Goal: Find specific fact: Find specific fact

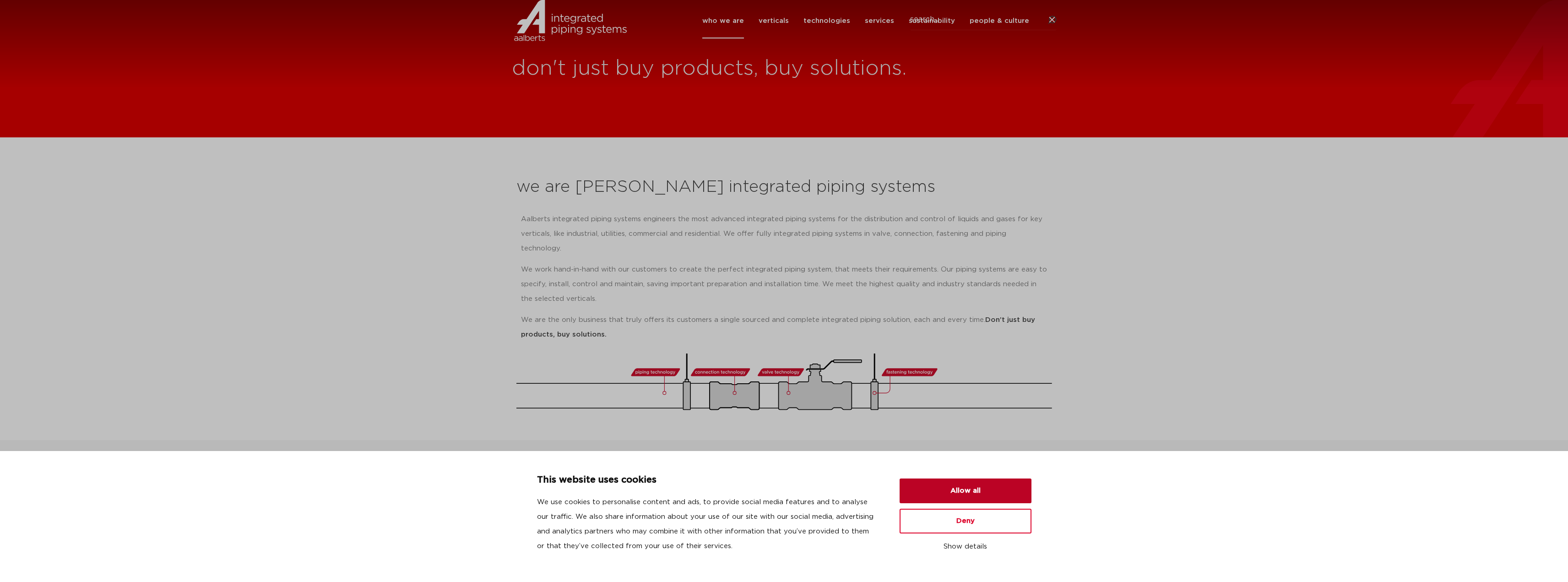
click at [1000, 491] on button "Allow all" at bounding box center [966, 491] width 132 height 25
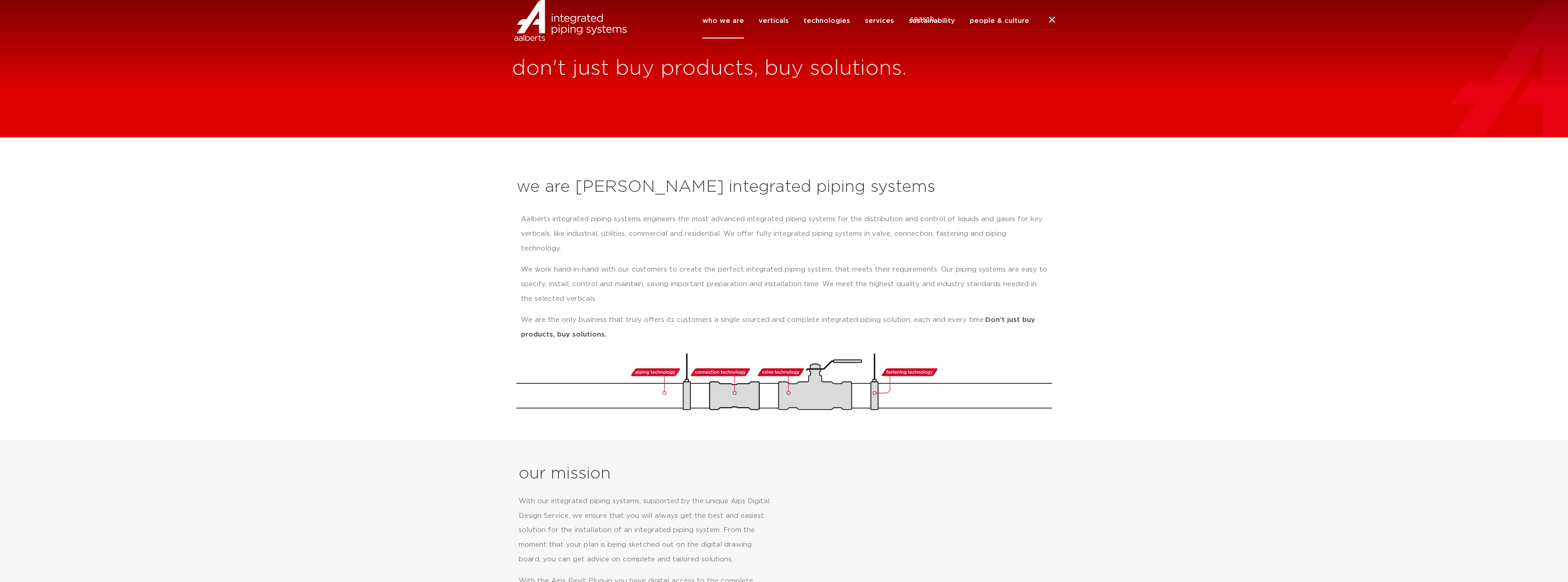
click at [1060, 35] on div "who we are we are Aalberts integrated piping systems our mission our regions ou…" at bounding box center [784, 20] width 1568 height 42
drag, startPoint x: 1058, startPoint y: 42, endPoint x: 1063, endPoint y: 39, distance: 5.8
click at [1058, 42] on div "who we are we are Aalberts integrated piping systems our mission our regions ou…" at bounding box center [784, 20] width 1568 height 42
click at [1060, 34] on div "who we are we are Aalberts integrated piping systems our mission our regions ou…" at bounding box center [784, 20] width 1568 height 42
click at [1056, 25] on icon at bounding box center [1052, 20] width 9 height 9
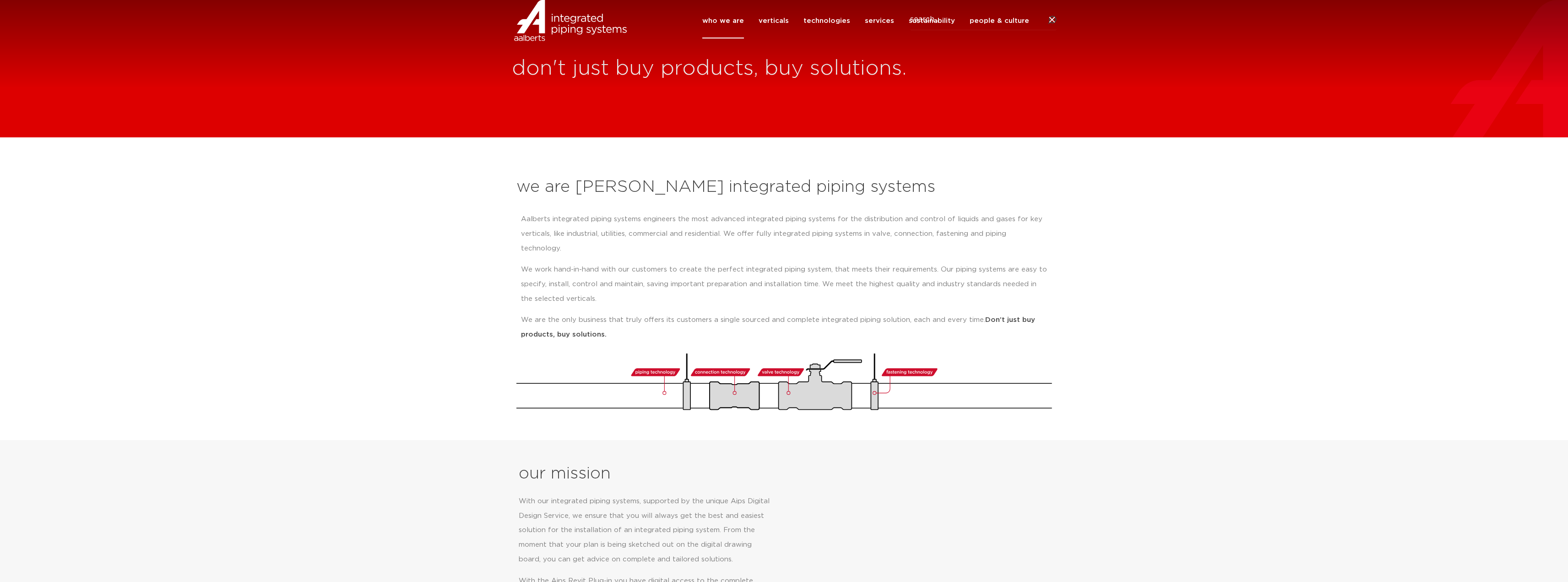
click at [996, 30] on input "Search" at bounding box center [983, 20] width 146 height 21
paste input "6672633"
click at [910, 30] on input "6672633" at bounding box center [983, 20] width 146 height 21
click button "Search" at bounding box center [0, 0] width 0 height 0
type input "06672633"
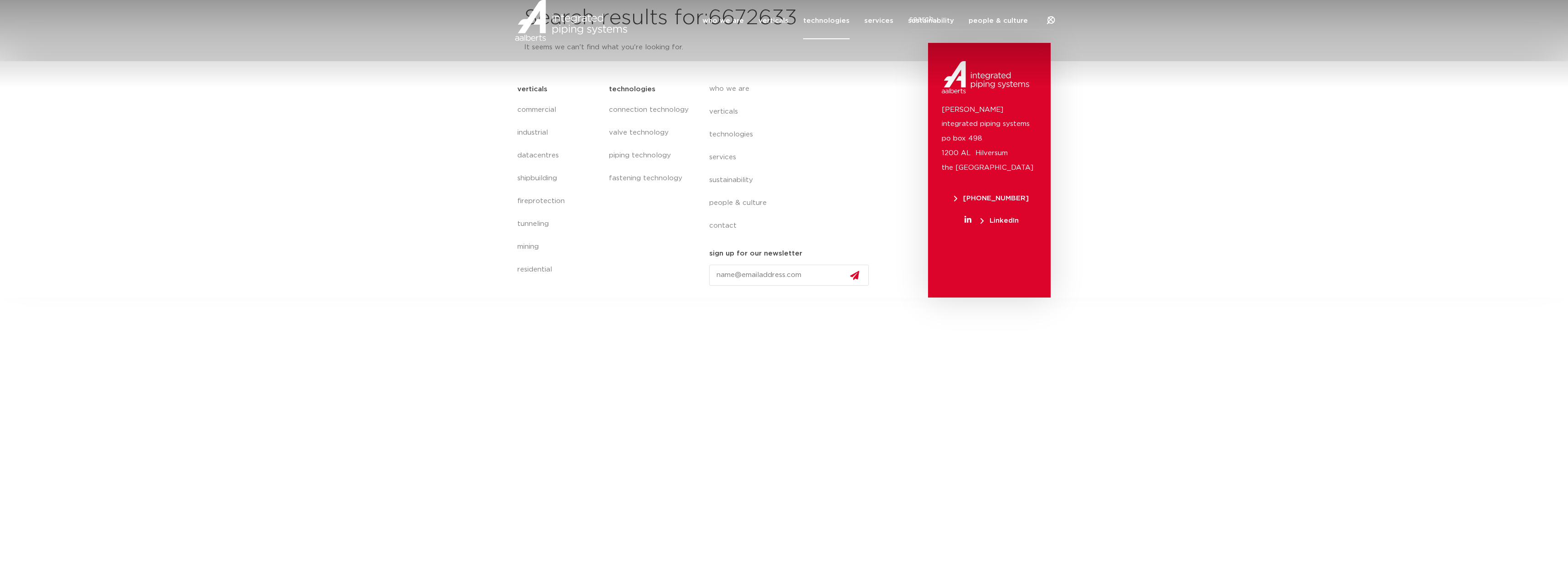
click at [810, 32] on link "technologies" at bounding box center [826, 20] width 47 height 37
click at [1050, 25] on div at bounding box center [1051, 20] width 9 height 9
click at [924, 30] on input "Search" at bounding box center [982, 20] width 146 height 21
paste input "6672633"
click at [909, 30] on div "Search 6672633" at bounding box center [784, 20] width 543 height 21
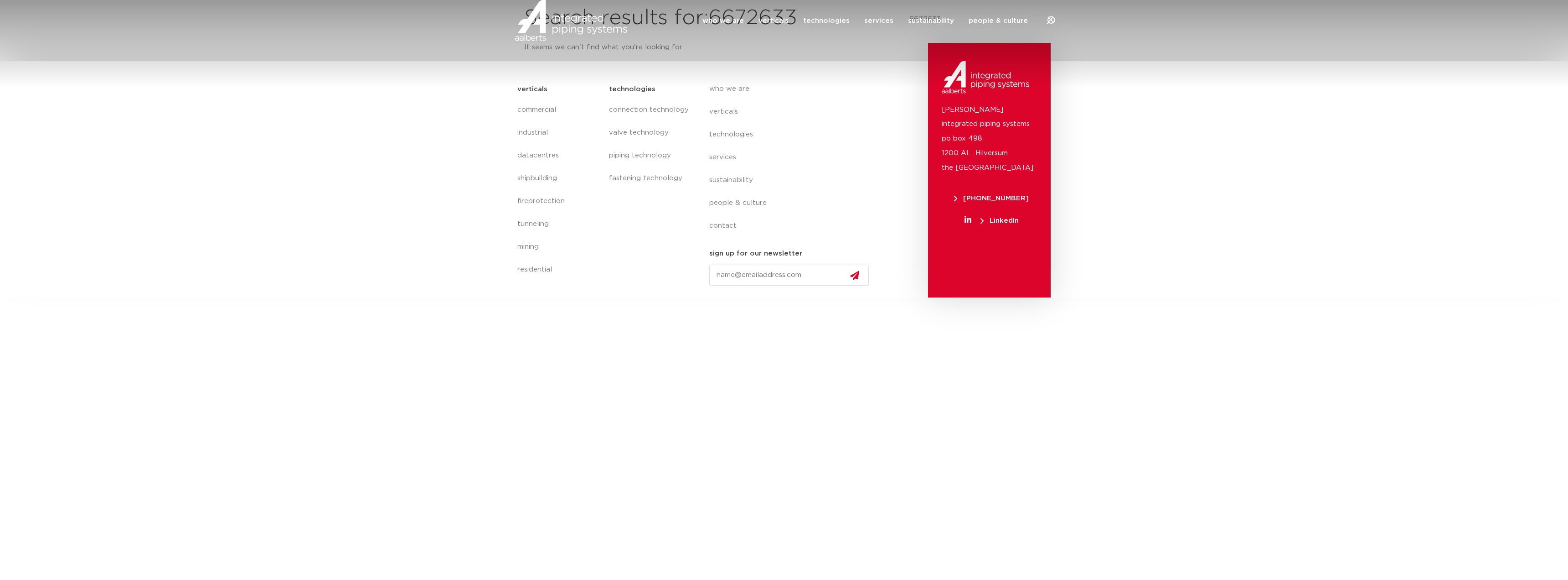
click at [910, 30] on input "6672633" at bounding box center [982, 20] width 146 height 21
click at [976, 30] on input "0'6672633" at bounding box center [982, 20] width 146 height 21
paste input "search"
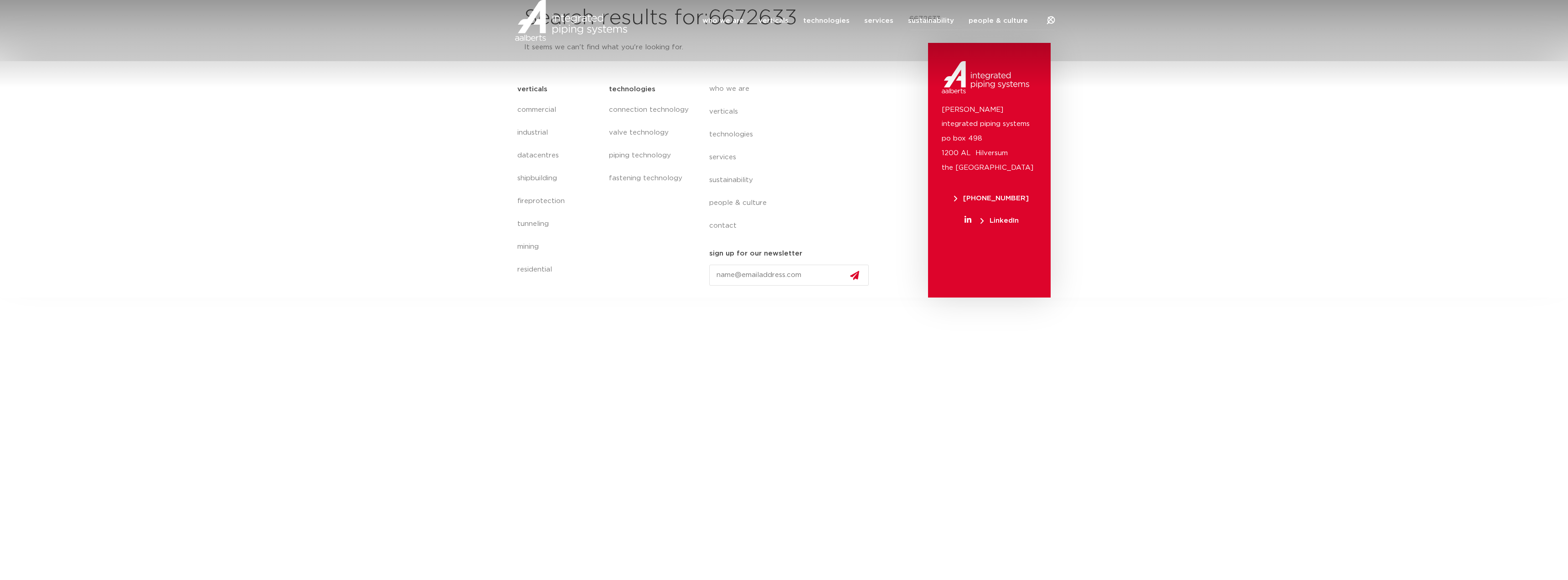
click at [911, 30] on div "Search 6672633" at bounding box center [784, 20] width 543 height 21
click at [911, 30] on input "6672633" at bounding box center [982, 20] width 146 height 21
type input "06672633"
click at [895, 99] on div "who we are verticals technologies services sustainability people & culture cont…" at bounding box center [811, 189] width 232 height 218
click at [988, 30] on input "06672633" at bounding box center [982, 20] width 146 height 21
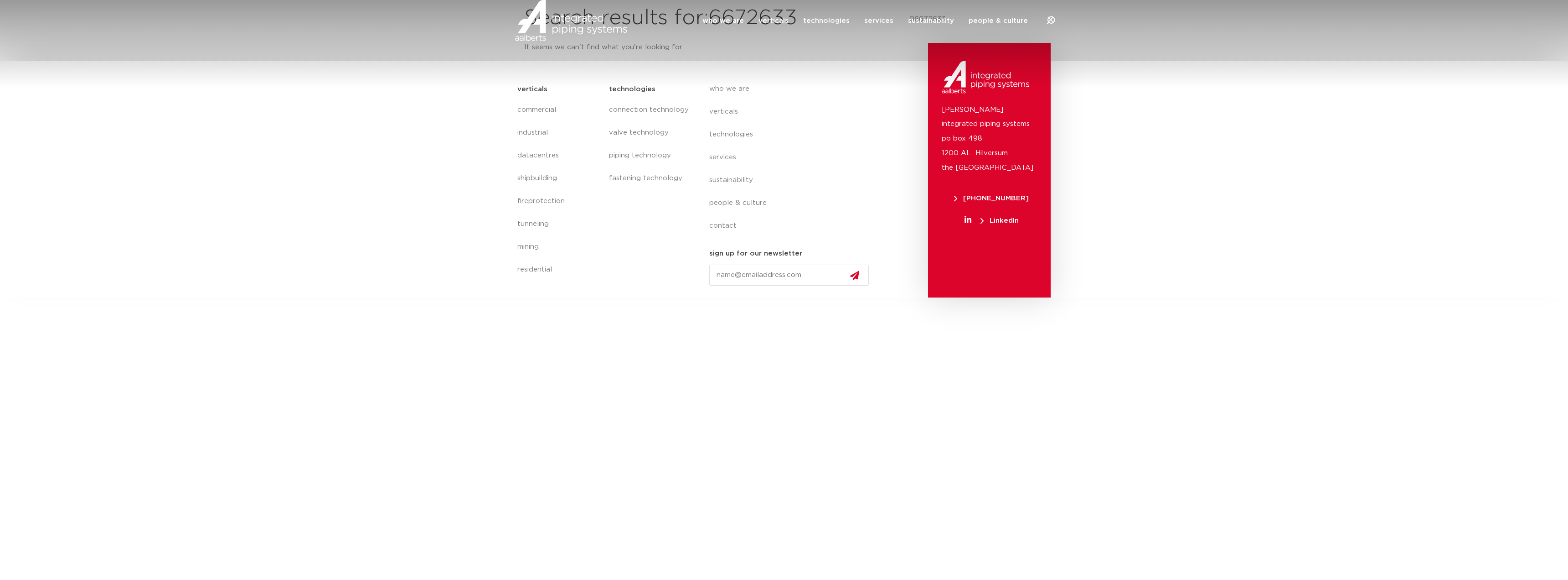
click button "Search" at bounding box center [0, 0] width 0 height 0
click at [1050, 25] on icon at bounding box center [1051, 20] width 9 height 9
click at [969, 29] on input "Search" at bounding box center [982, 20] width 146 height 21
paste input "102526"
type input "102526"
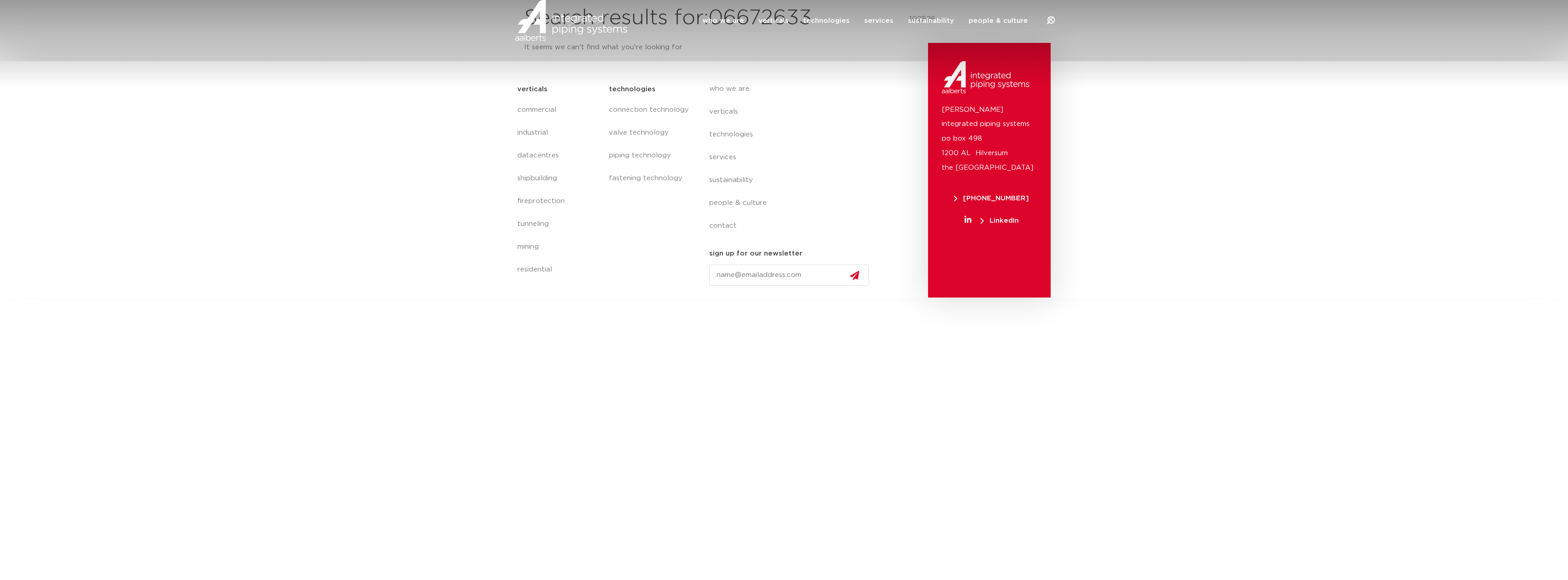
click button "Search" at bounding box center [0, 0] width 0 height 0
click at [1049, 26] on icon at bounding box center [1050, 20] width 11 height 11
click at [1003, 30] on input "Search" at bounding box center [982, 20] width 146 height 21
paste input "6670191"
type input "6670191"
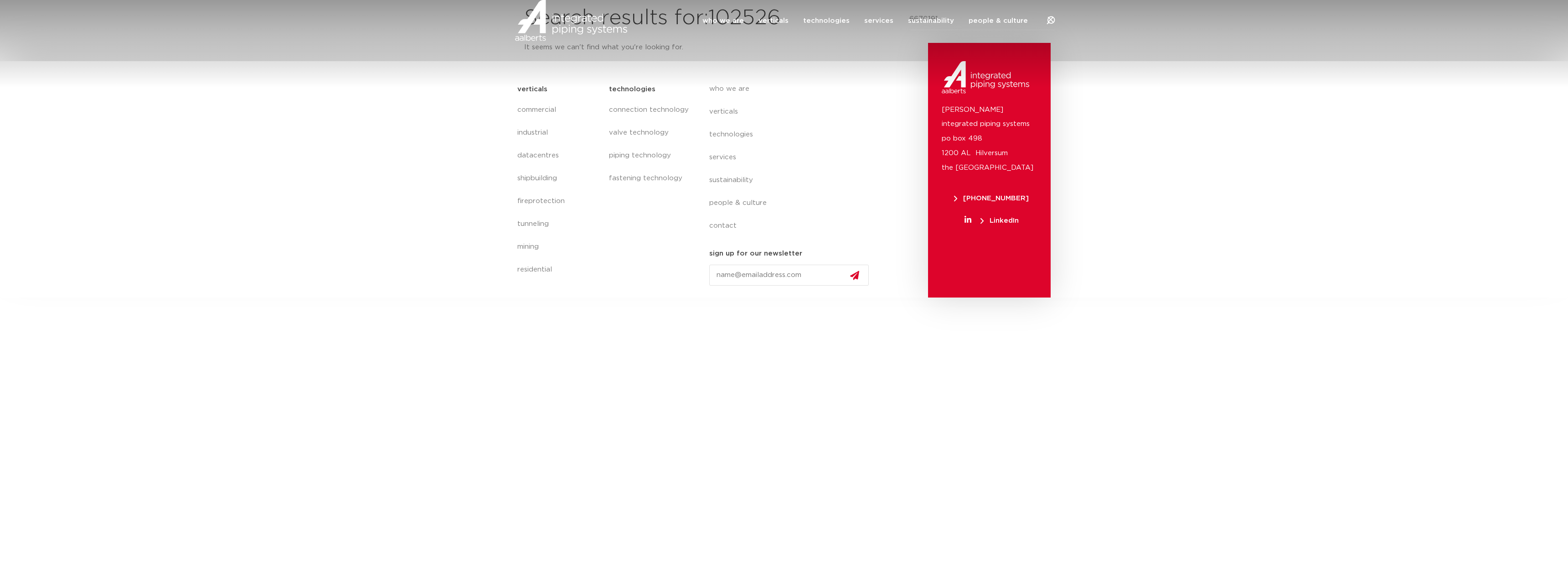
click button "Search" at bounding box center [0, 0] width 0 height 0
